Goal: Information Seeking & Learning: Understand process/instructions

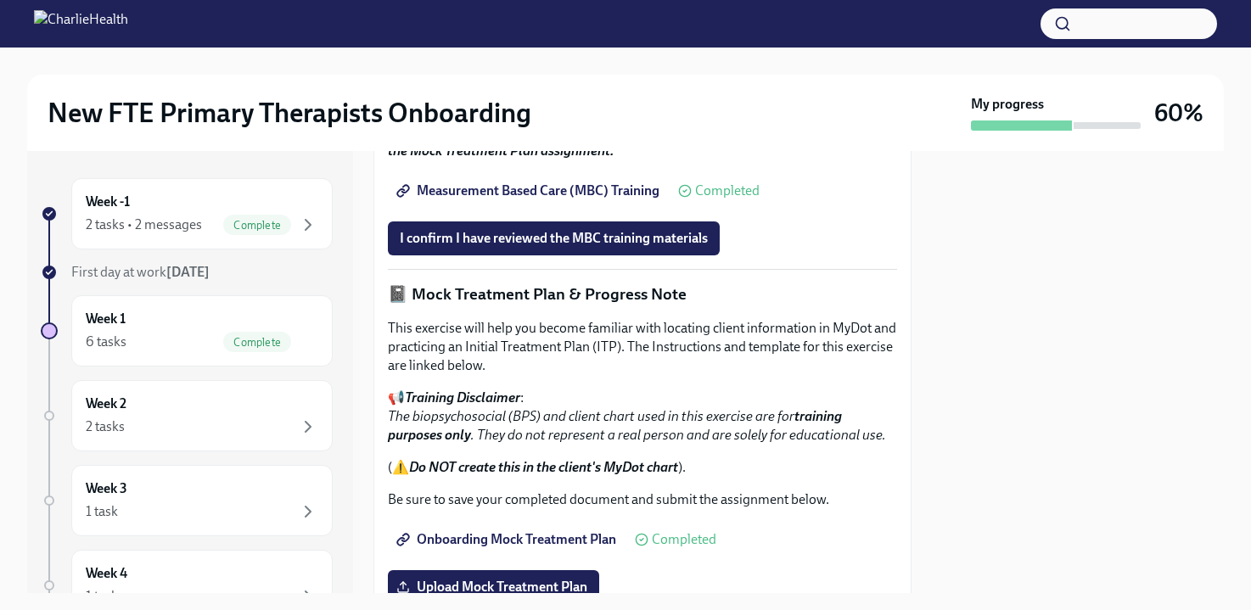
scroll to position [1074, 0]
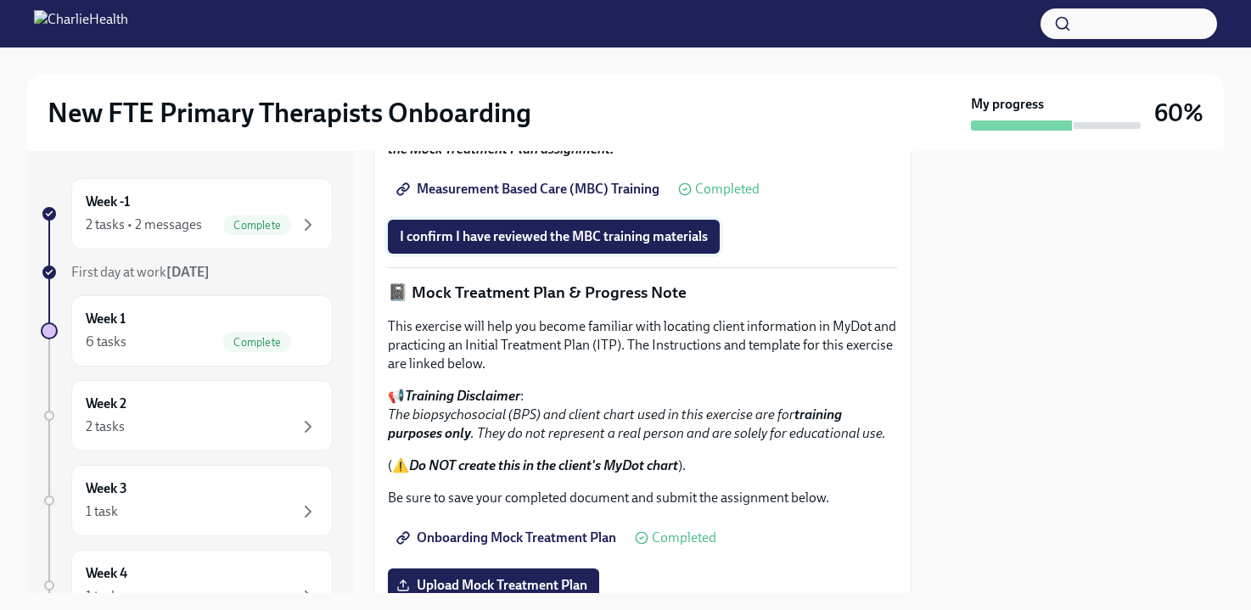
click at [598, 245] on span "I confirm I have reviewed the MBC training materials" at bounding box center [554, 236] width 308 height 17
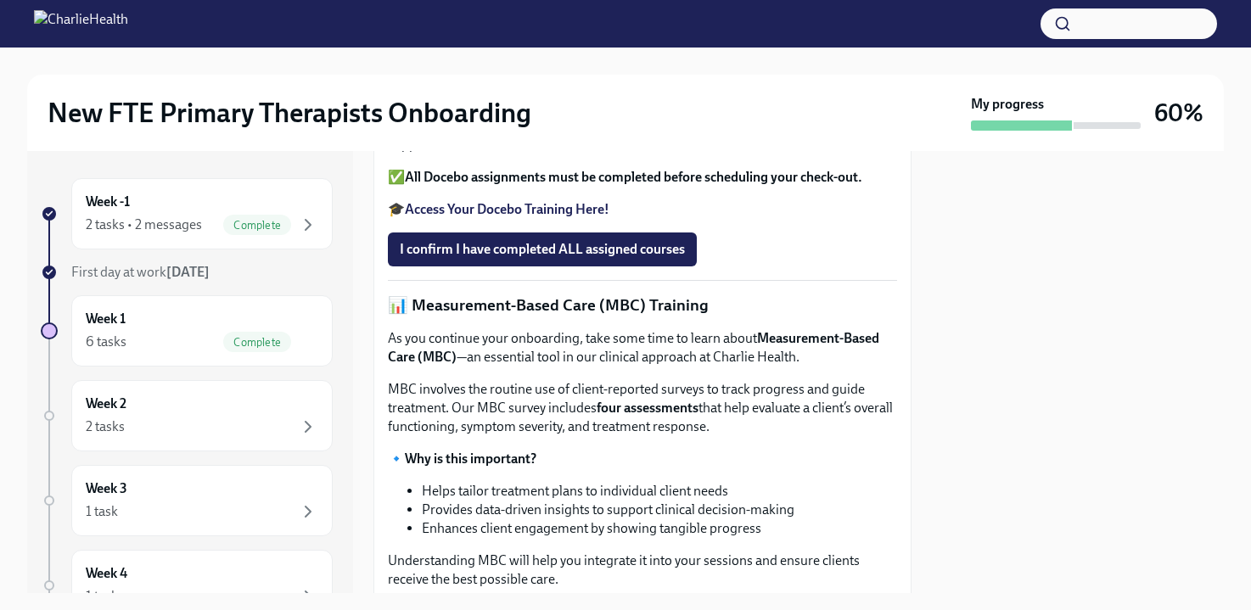
scroll to position [0, 0]
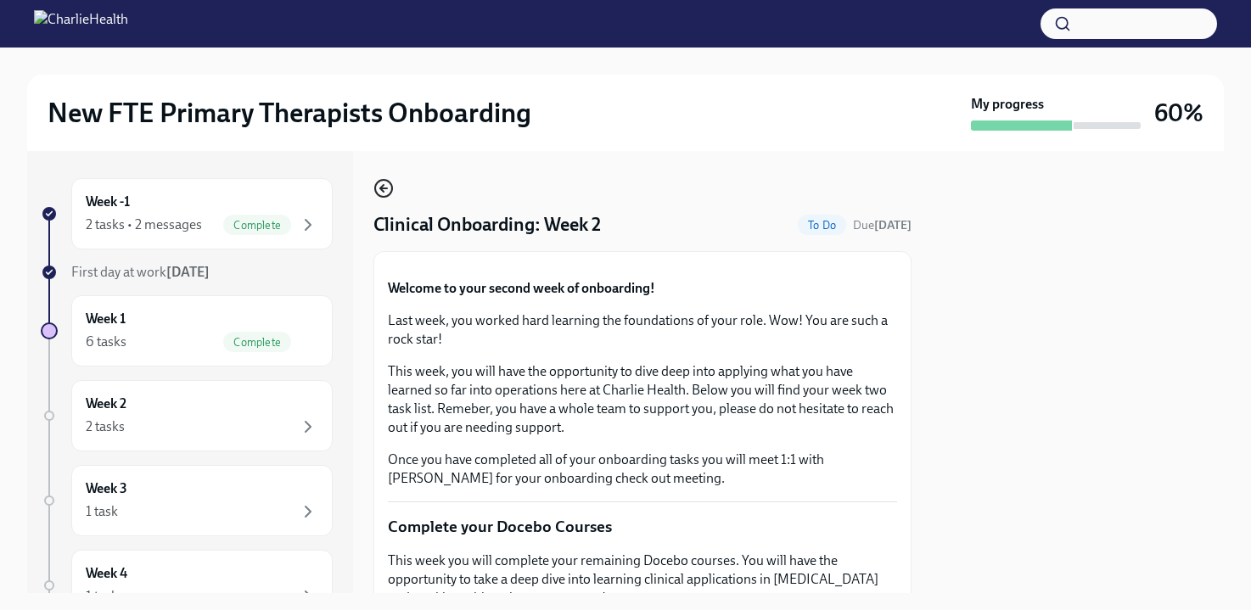
click at [380, 183] on icon "button" at bounding box center [383, 188] width 20 height 20
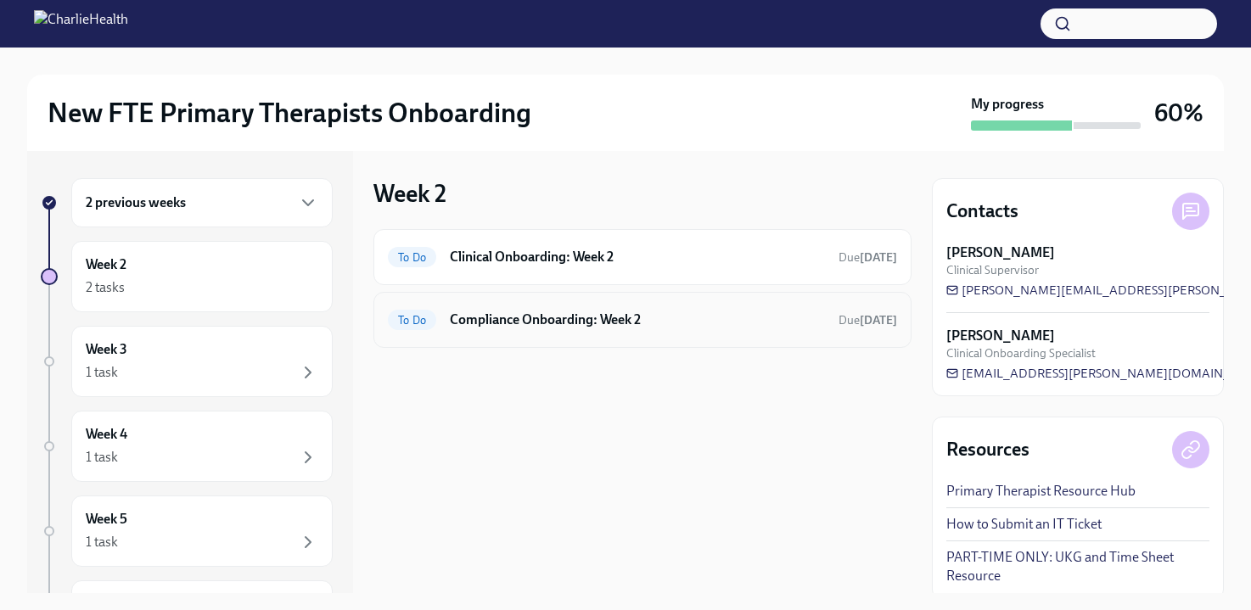
click at [532, 318] on h6 "Compliance Onboarding: Week 2" at bounding box center [637, 320] width 375 height 19
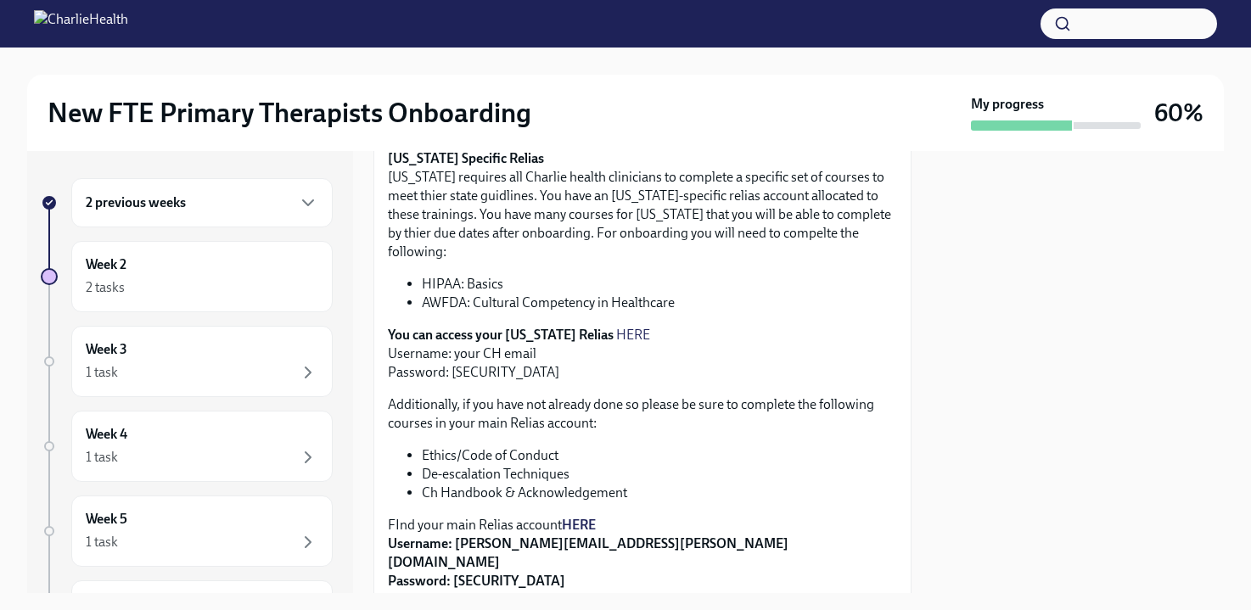
scroll to position [408, 0]
click at [616, 326] on link "HERE" at bounding box center [633, 334] width 34 height 16
drag, startPoint x: 502, startPoint y: 354, endPoint x: 452, endPoint y: 354, distance: 50.1
click at [452, 354] on p "You can access your [US_STATE] Relias HERE Username: your CH email Password: [S…" at bounding box center [642, 353] width 509 height 56
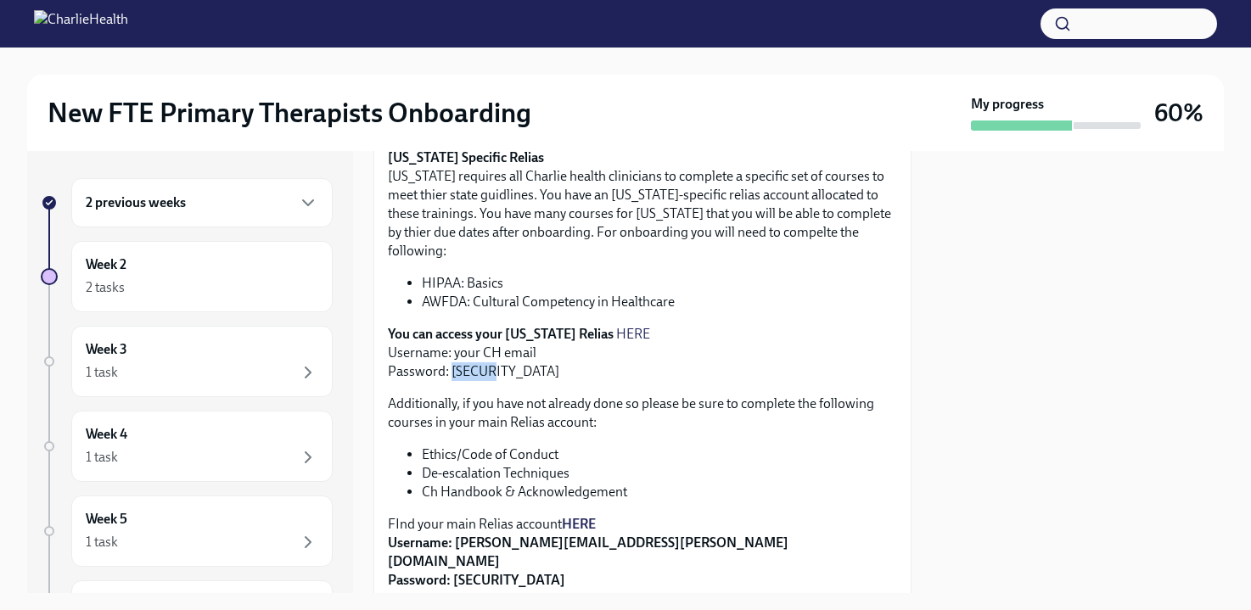
copy p "ch1234"
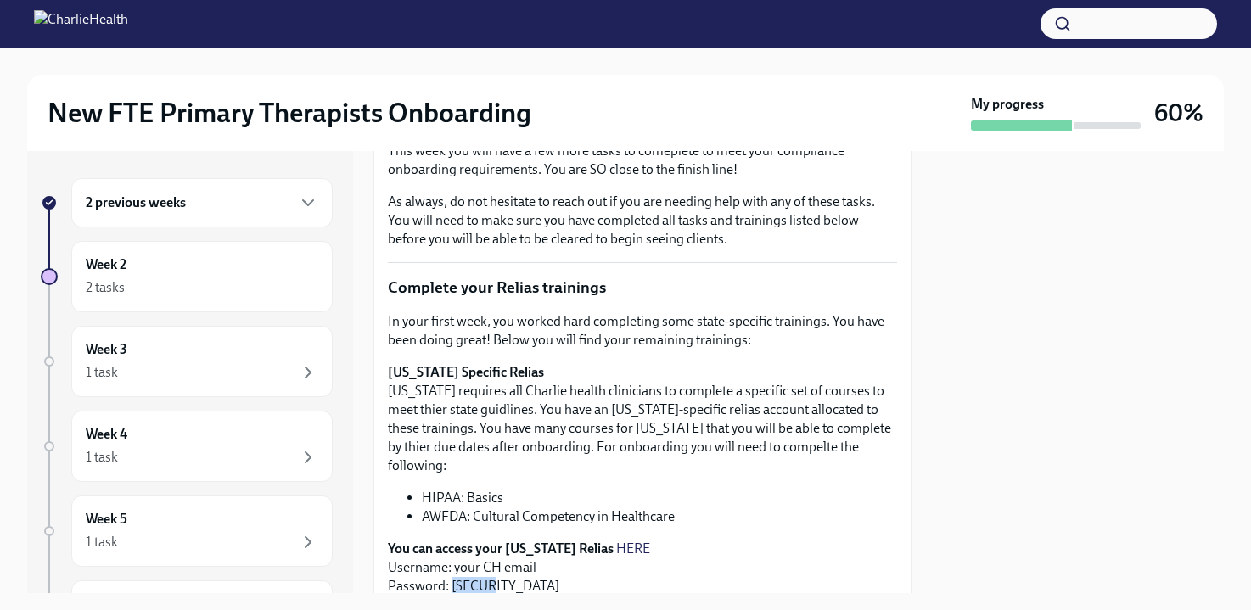
scroll to position [197, 0]
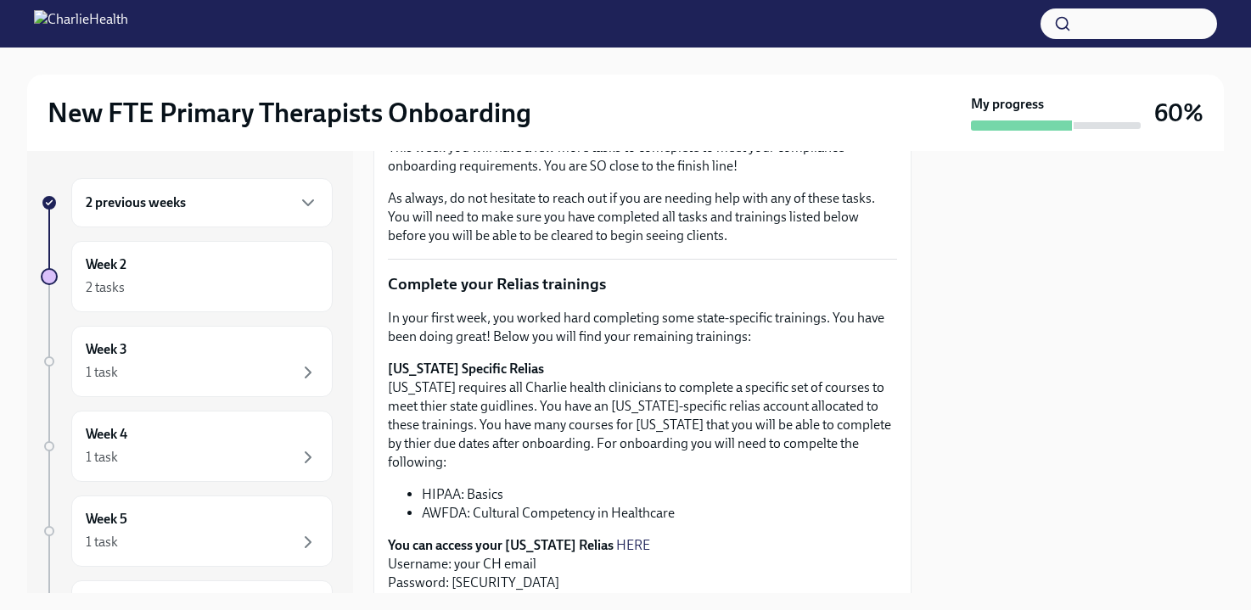
click at [177, 217] on div "2 previous weeks" at bounding box center [201, 202] width 261 height 49
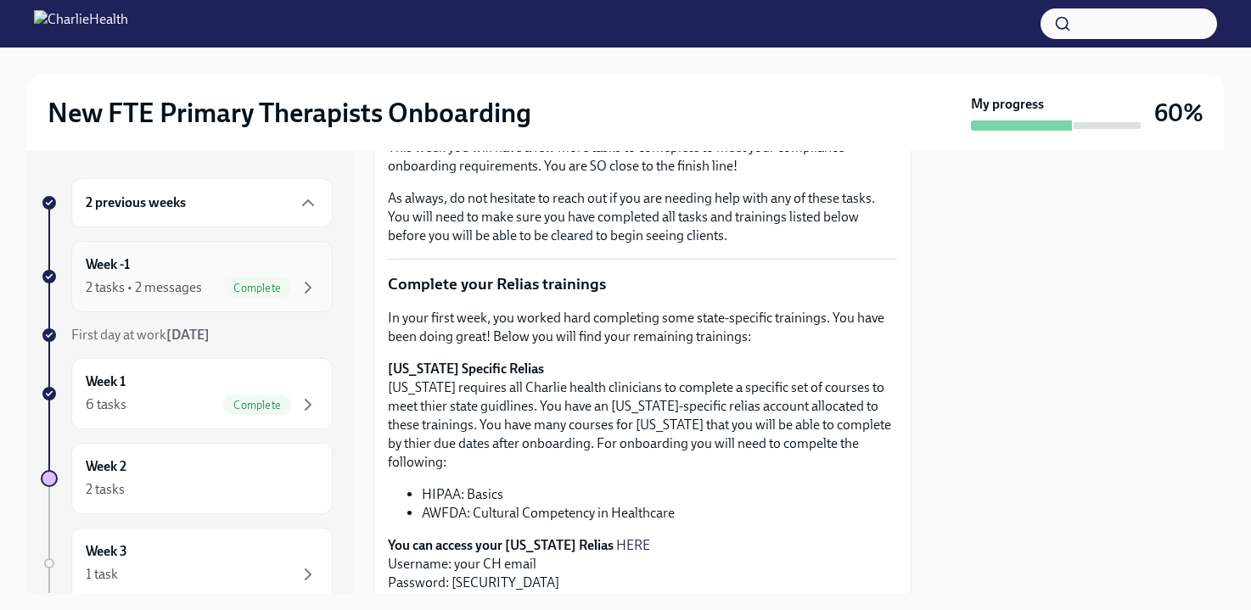
click at [221, 283] on div "2 tasks • 2 messages Complete" at bounding box center [202, 288] width 233 height 20
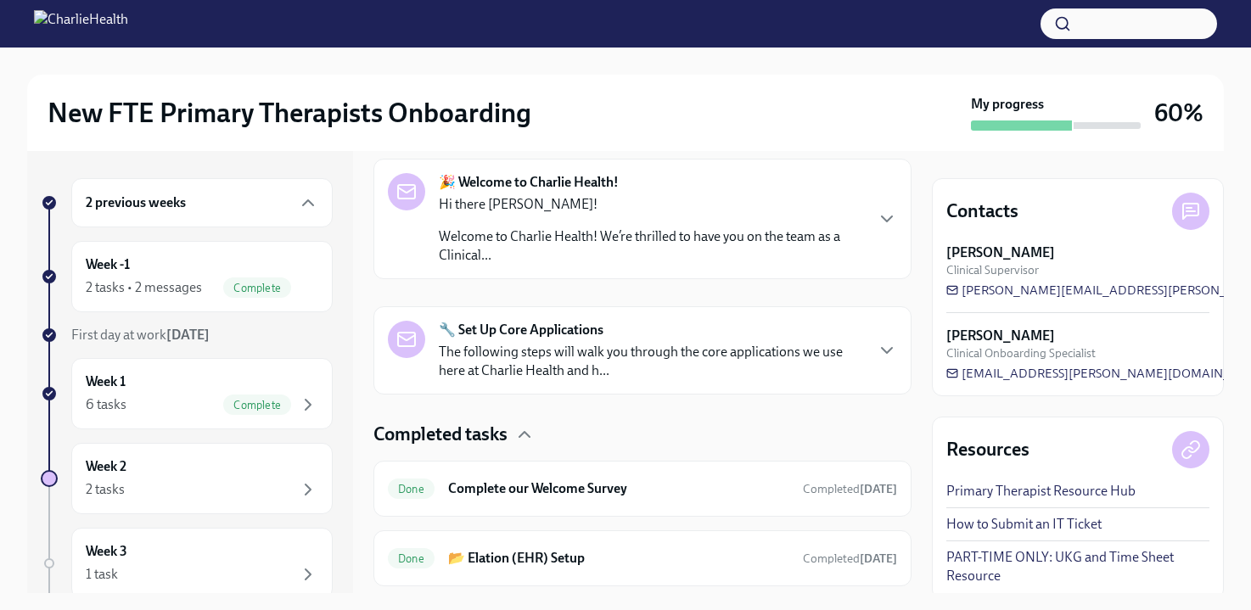
scroll to position [320, 0]
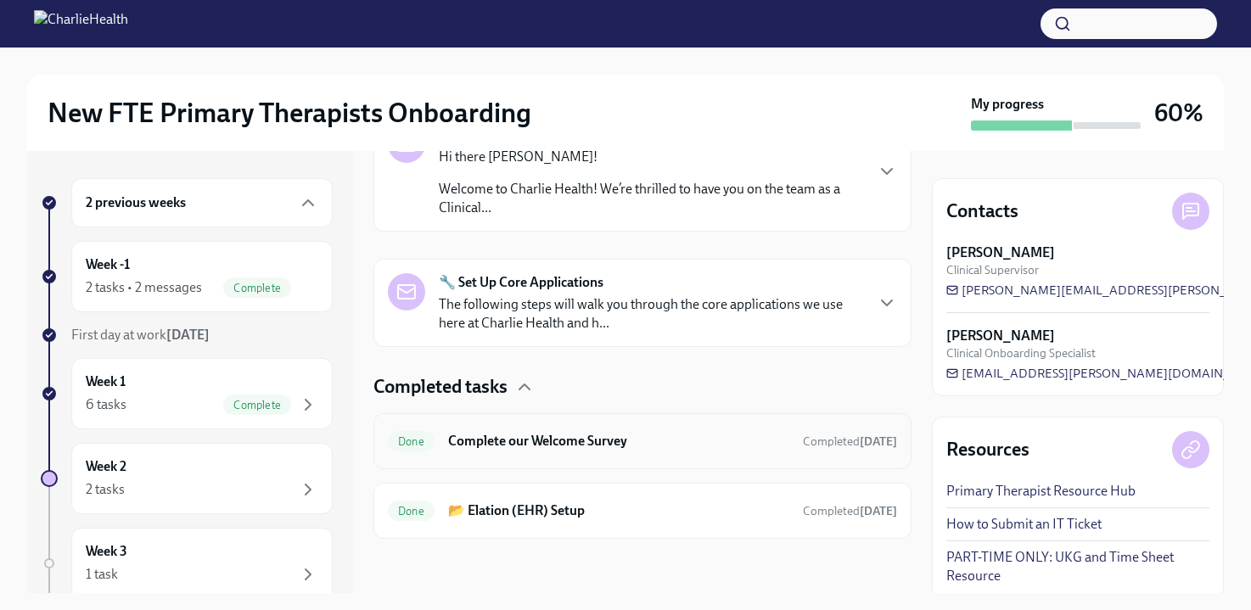
click at [520, 426] on div "Done Complete our Welcome Survey Completed [DATE]" at bounding box center [642, 441] width 538 height 56
click at [206, 287] on div "2 tasks • 2 messages Complete" at bounding box center [202, 288] width 233 height 20
click at [212, 391] on div "Week 1 6 tasks Complete" at bounding box center [202, 394] width 233 height 42
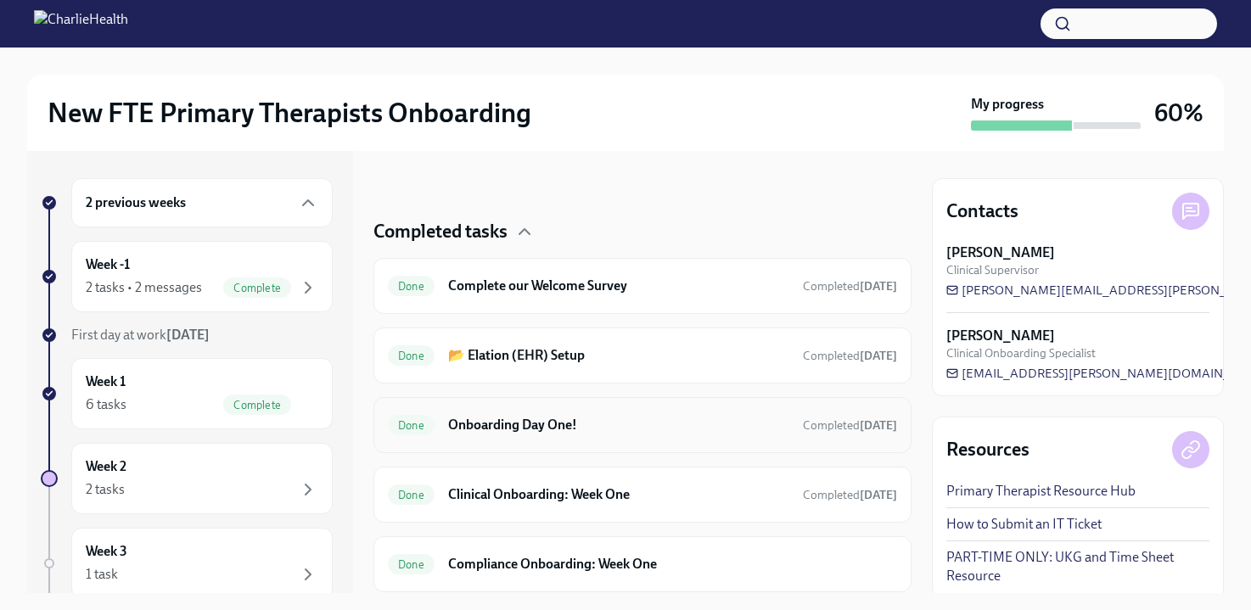
scroll to position [362, 0]
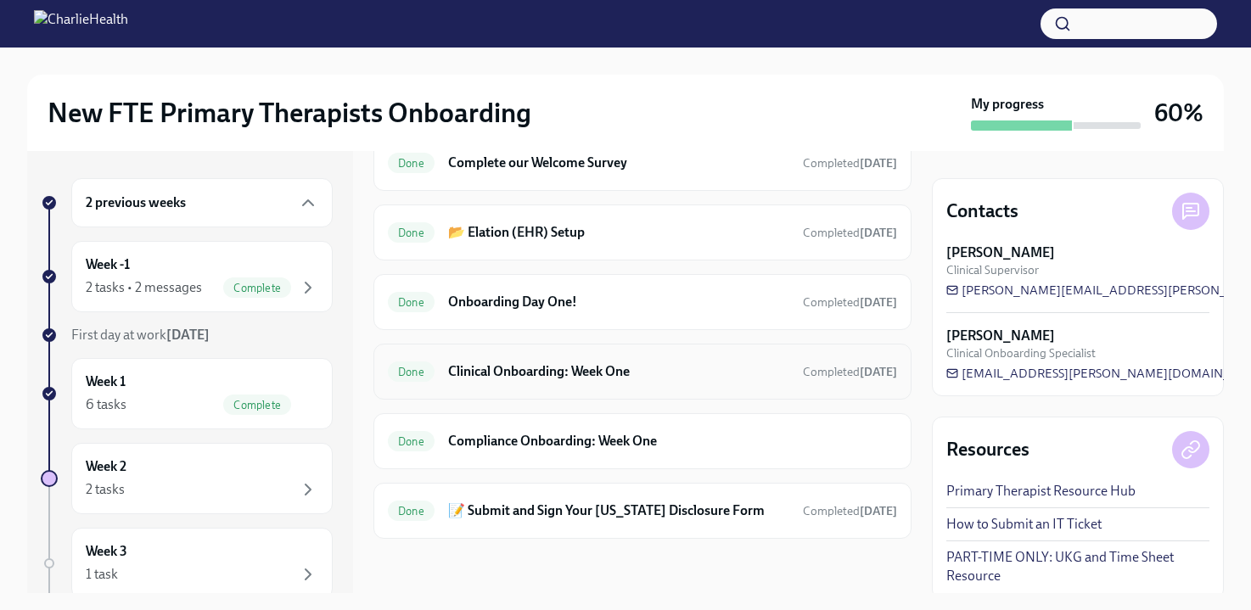
click at [544, 371] on h6 "Clinical Onboarding: Week One" at bounding box center [618, 371] width 341 height 19
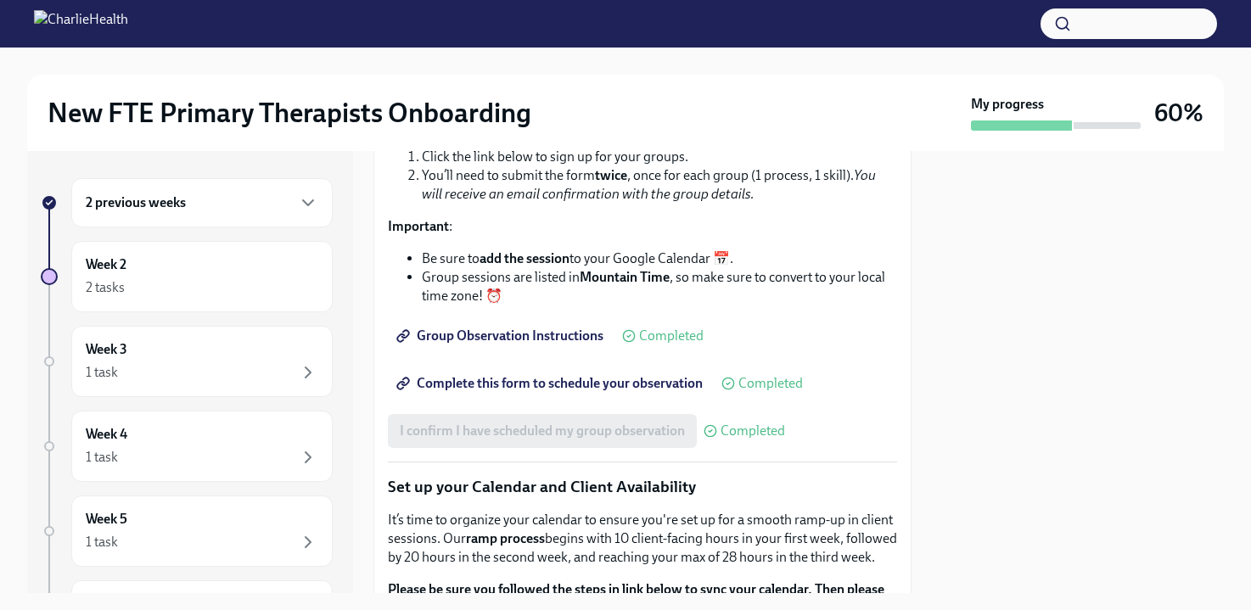
scroll to position [2457, 0]
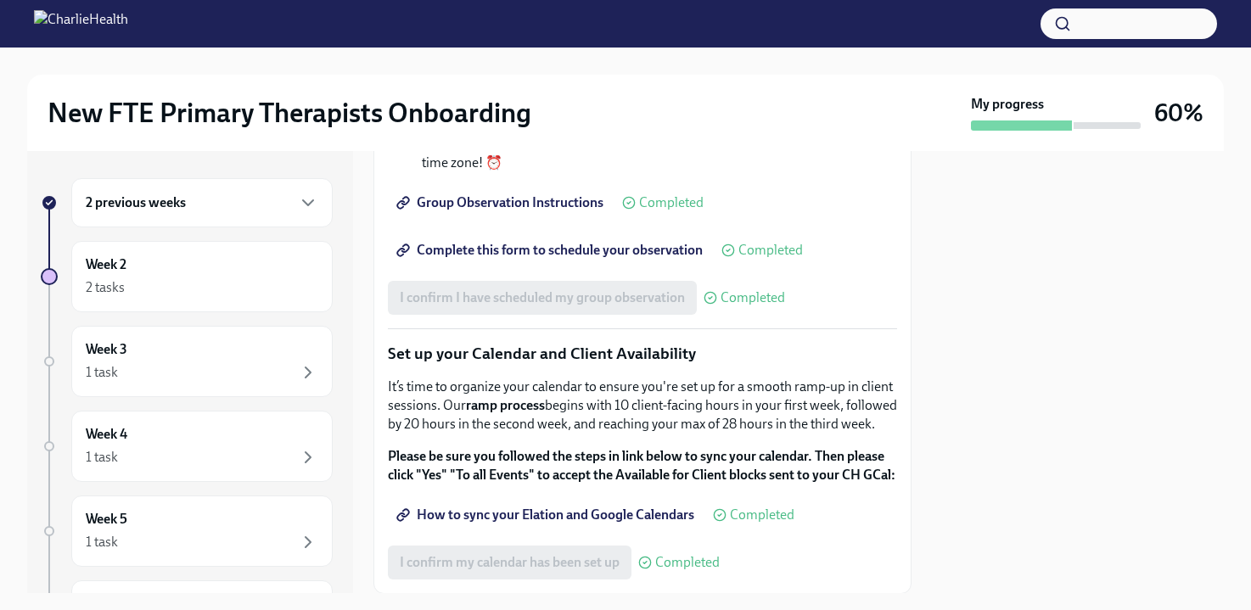
click at [547, 211] on span "Group Observation Instructions" at bounding box center [502, 202] width 204 height 17
